Goal: Find specific page/section: Find specific page/section

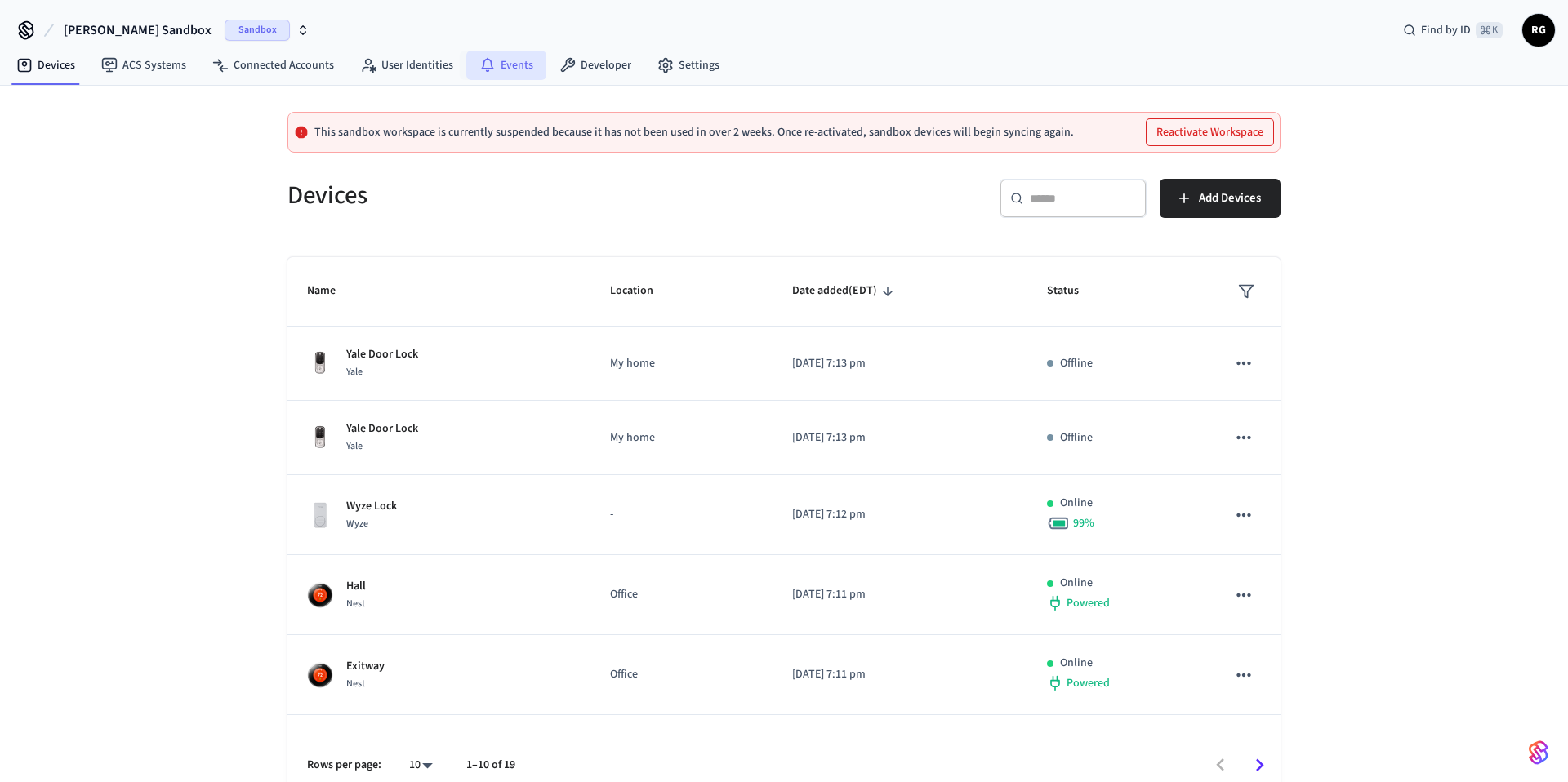
click at [485, 59] on icon at bounding box center [487, 65] width 16 height 16
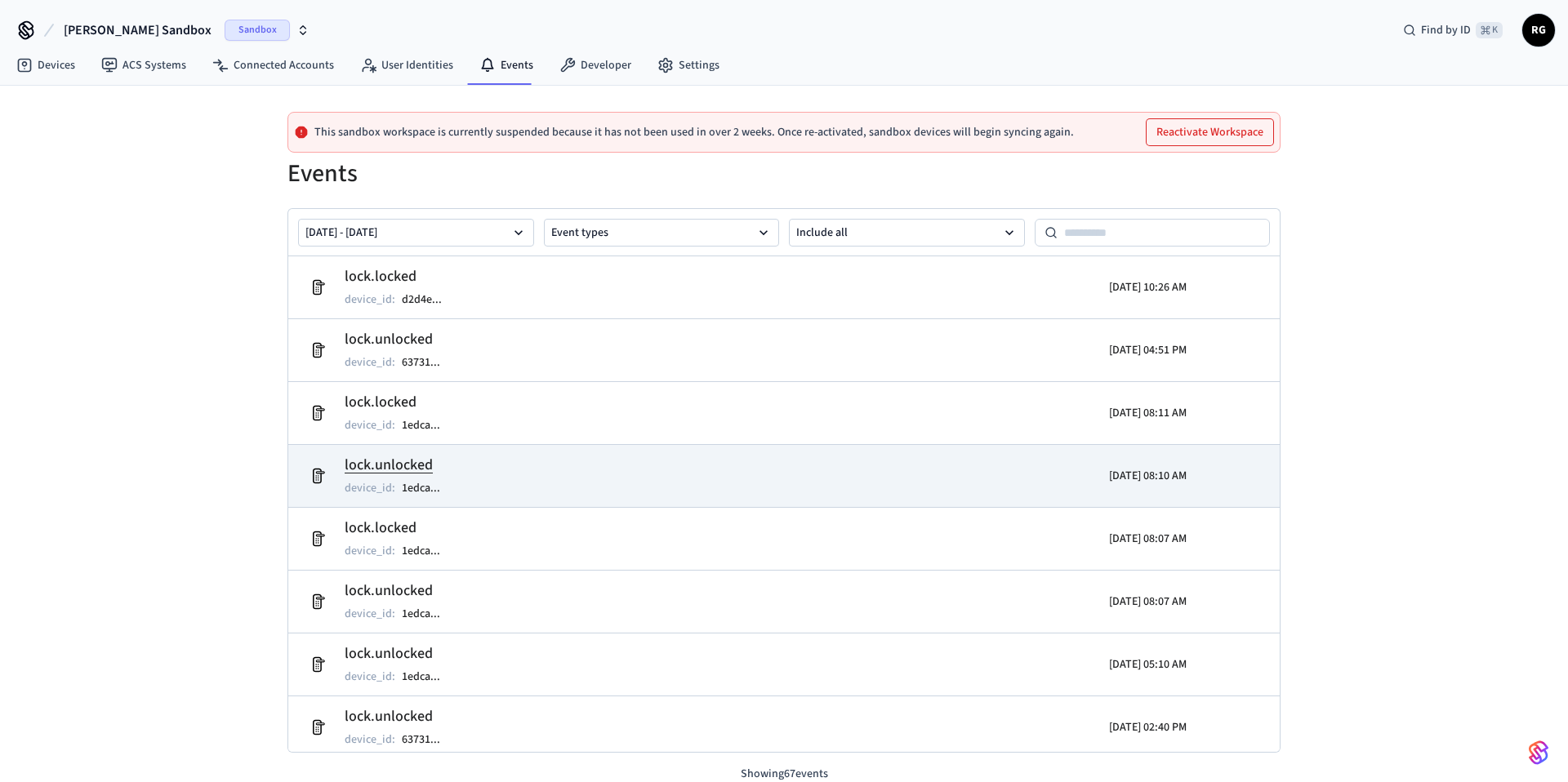
click at [567, 470] on td "lock.unlocked device_id : 1edca ..." at bounding box center [623, 476] width 644 height 46
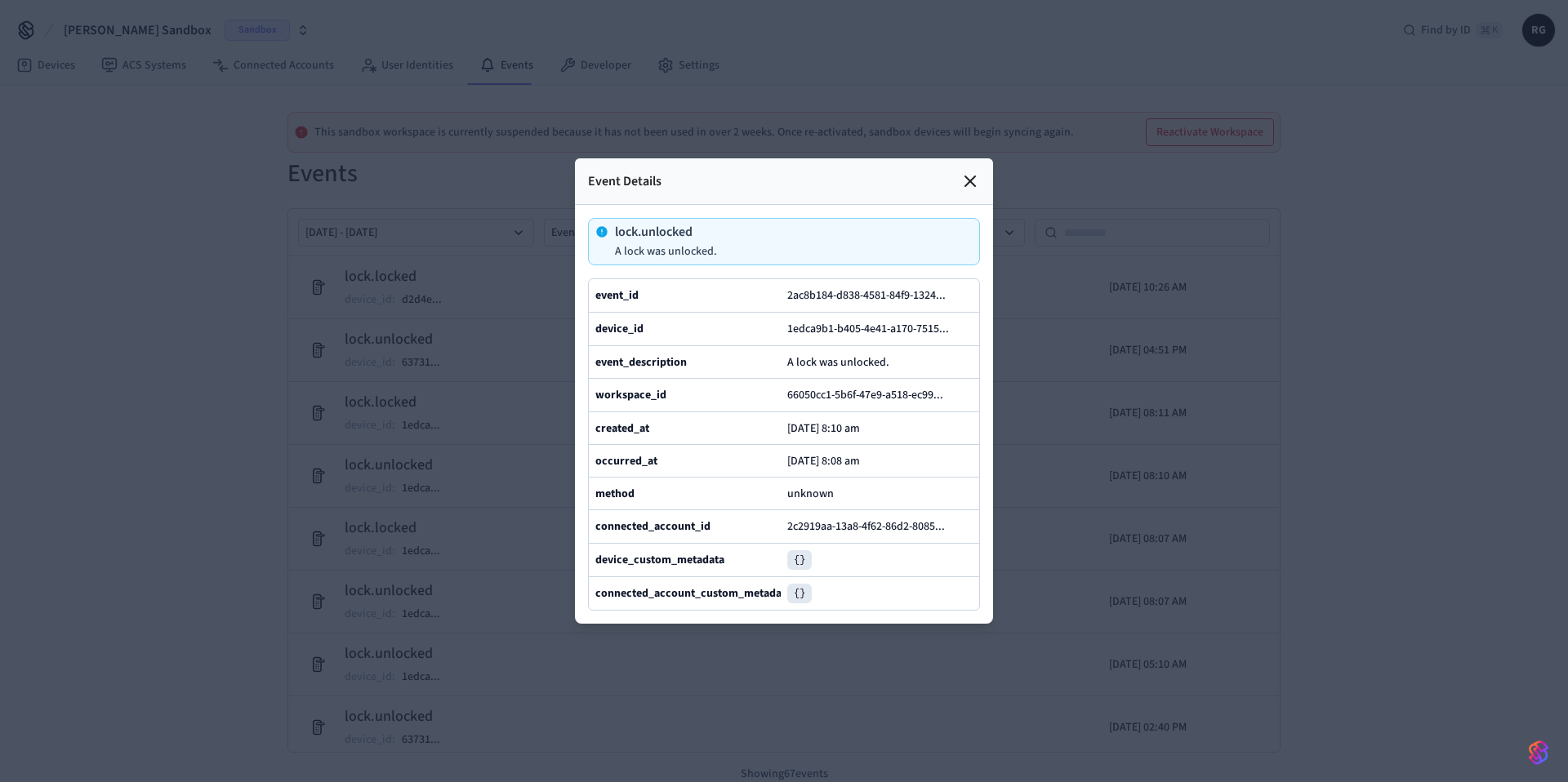
click at [972, 184] on icon at bounding box center [969, 180] width 9 height 9
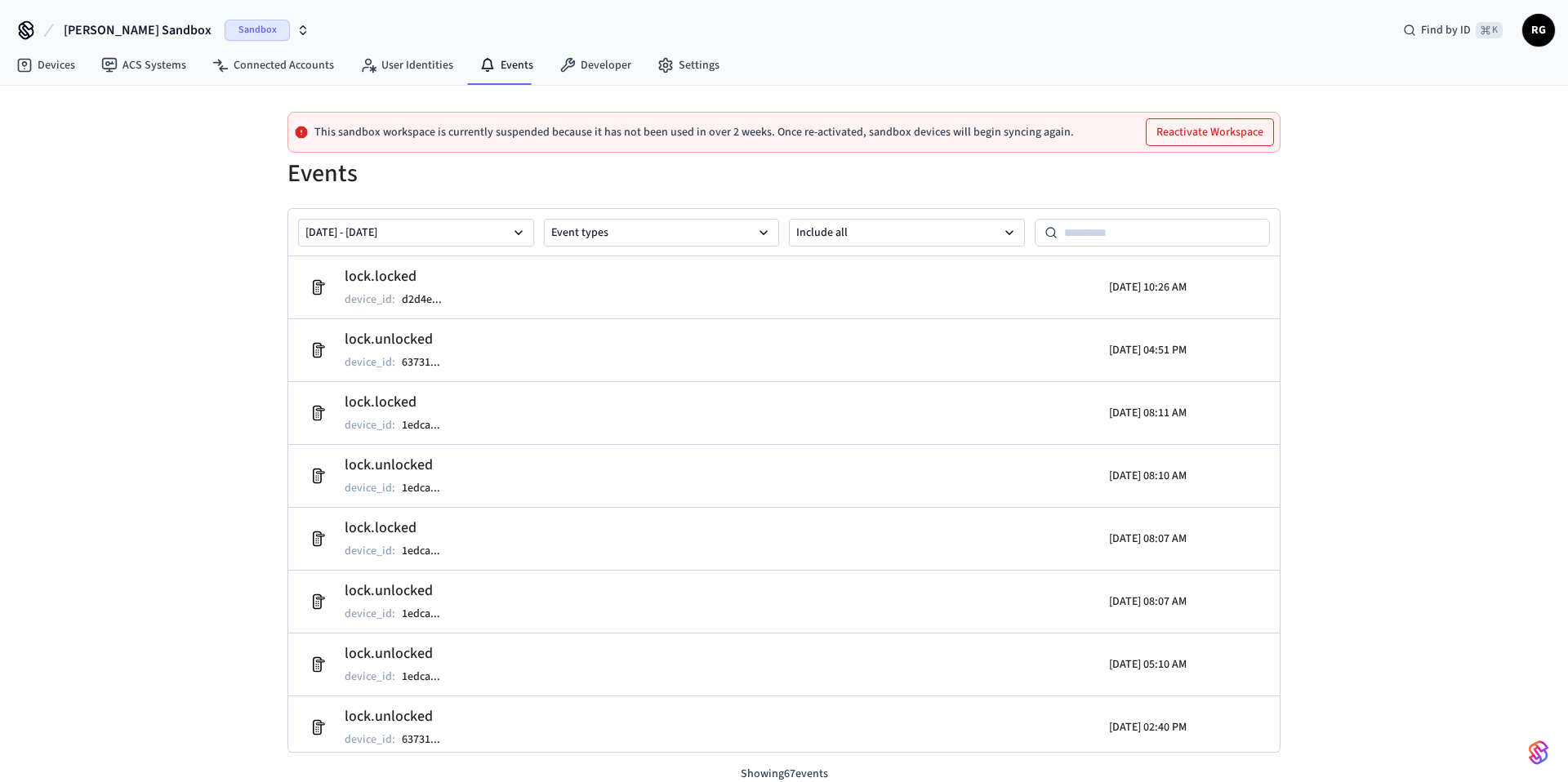
click at [1253, 37] on div "[PERSON_NAME] Sandbox Sandbox Find by ID ⌘ K RG" at bounding box center [784, 23] width 1568 height 47
